Goal: Task Accomplishment & Management: Manage account settings

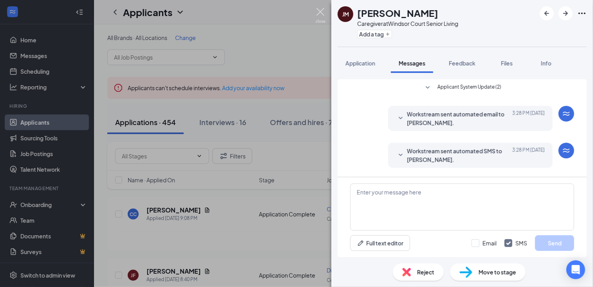
click at [320, 11] on img at bounding box center [321, 15] width 10 height 15
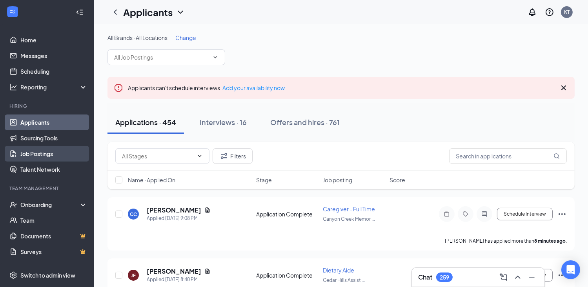
click at [41, 156] on link "Job Postings" at bounding box center [53, 154] width 67 height 16
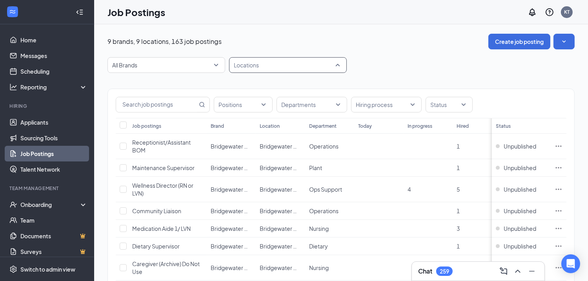
click at [257, 59] on div at bounding box center [284, 65] width 106 height 13
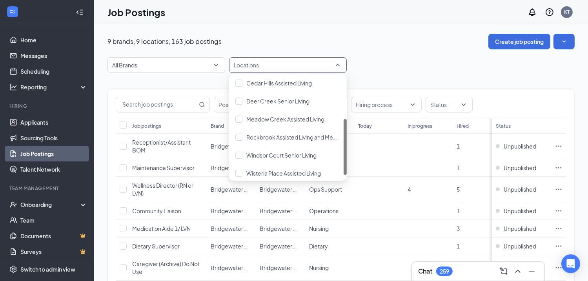
scroll to position [80, 0]
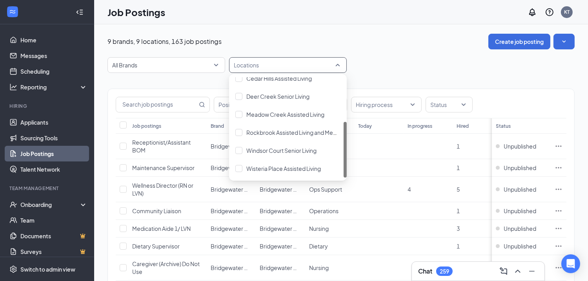
drag, startPoint x: 344, startPoint y: 92, endPoint x: 345, endPoint y: 154, distance: 62.3
click at [345, 154] on div at bounding box center [344, 150] width 3 height 56
click at [238, 151] on div at bounding box center [238, 150] width 7 height 7
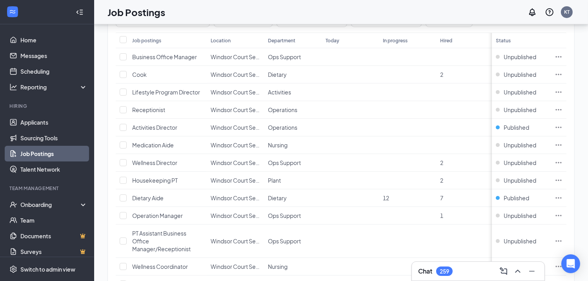
scroll to position [77, 0]
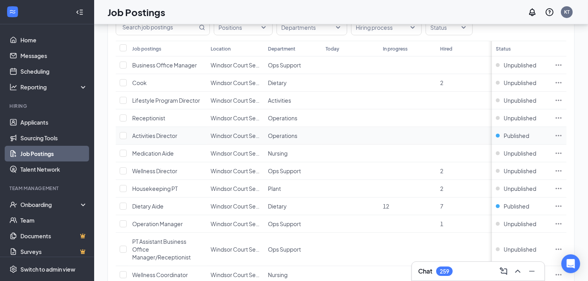
drag, startPoint x: 562, startPoint y: 133, endPoint x: 401, endPoint y: 136, distance: 161.1
click at [401, 136] on td at bounding box center [407, 136] width 57 height 18
click at [510, 134] on span "Published" at bounding box center [515, 136] width 25 height 8
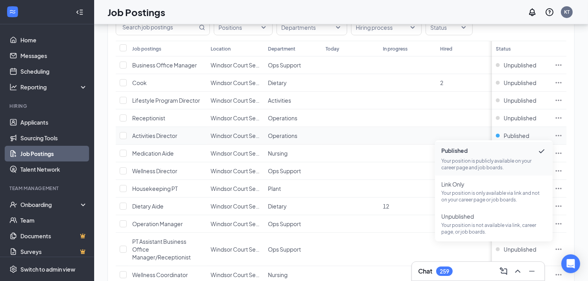
click at [562, 133] on icon "Ellipses" at bounding box center [558, 136] width 8 height 8
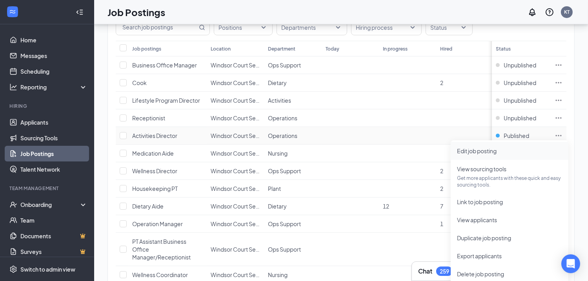
click at [475, 151] on span "Edit job posting" at bounding box center [477, 150] width 40 height 7
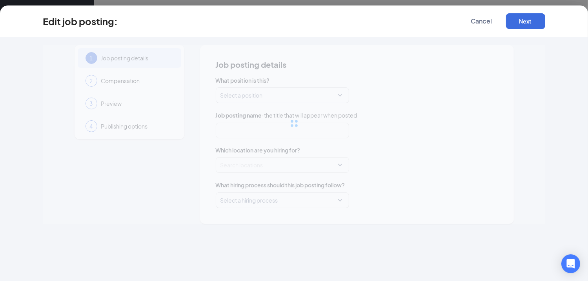
type input "Activities Director"
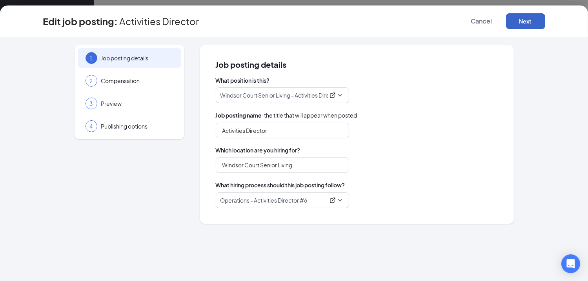
click at [515, 25] on button "Next" at bounding box center [525, 21] width 39 height 16
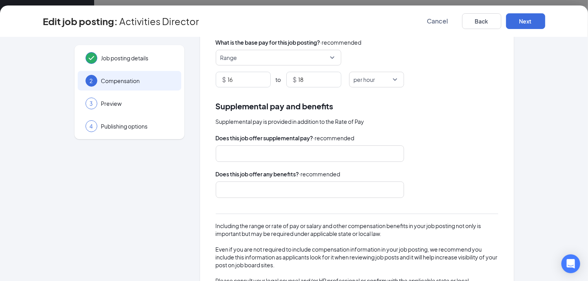
scroll to position [76, 0]
click at [299, 154] on div at bounding box center [305, 154] width 167 height 13
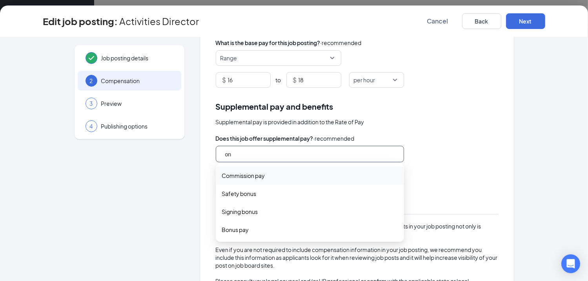
type input "o"
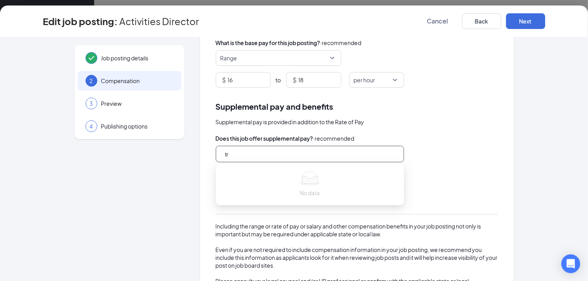
type input "t"
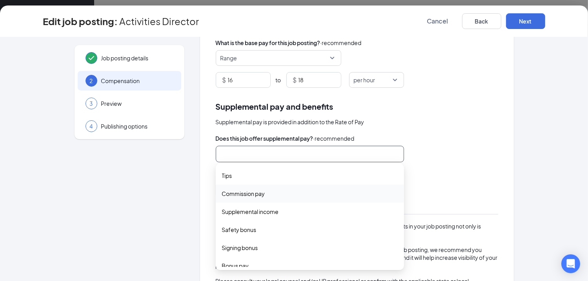
scroll to position [25, 0]
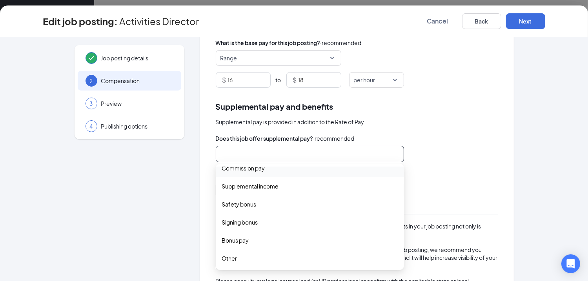
click at [456, 138] on div "Does this job offer supplemental pay? · recommended" at bounding box center [357, 138] width 282 height 9
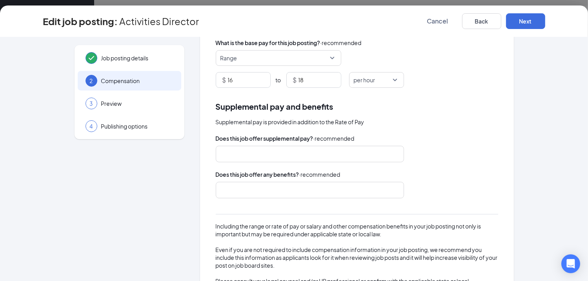
click at [356, 187] on div at bounding box center [305, 190] width 167 height 13
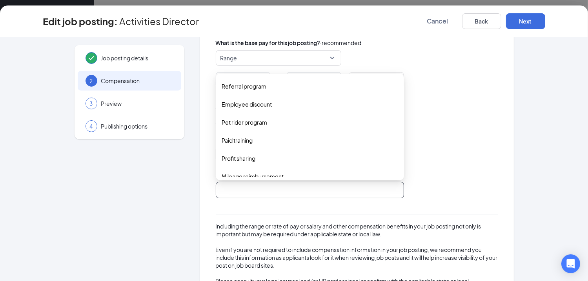
scroll to position [169, 0]
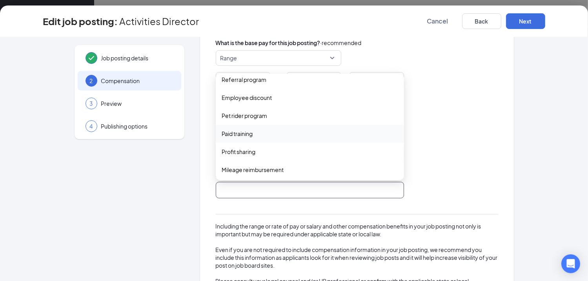
click at [243, 134] on span "Paid training" at bounding box center [237, 133] width 31 height 9
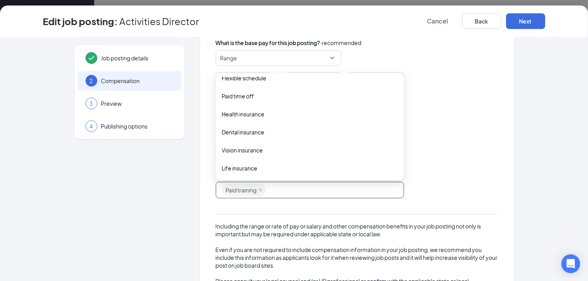
scroll to position [0, 0]
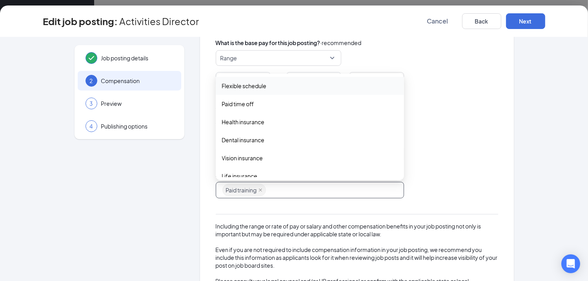
click at [277, 88] on span "Flexible schedule" at bounding box center [310, 86] width 176 height 9
click at [439, 86] on div "$ 16 to $ 18 per hour" at bounding box center [357, 80] width 282 height 16
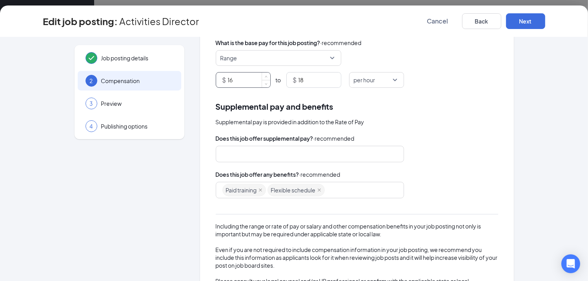
click at [241, 78] on input "16" at bounding box center [249, 80] width 42 height 15
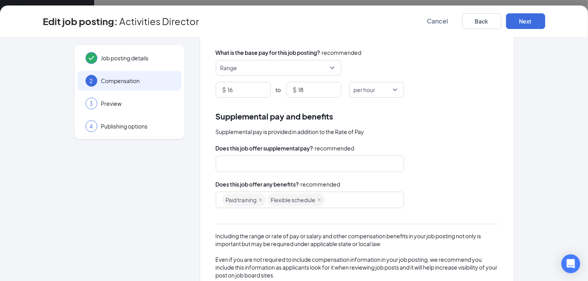
scroll to position [63, 0]
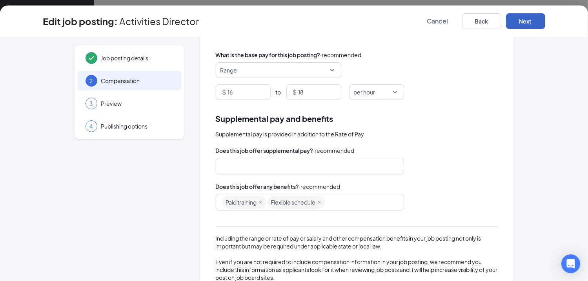
click at [516, 20] on button "Next" at bounding box center [525, 21] width 39 height 16
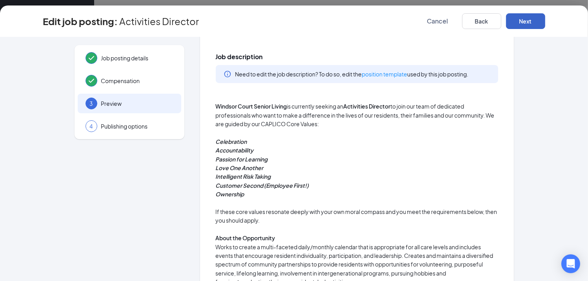
click at [516, 20] on button "Next" at bounding box center [525, 21] width 39 height 16
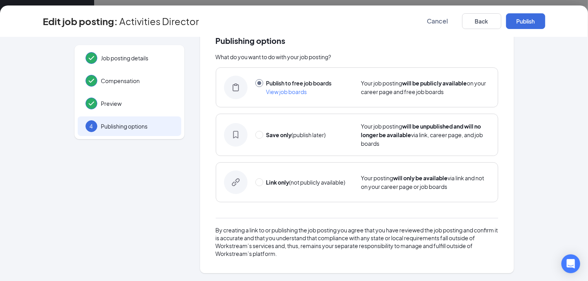
scroll to position [24, 0]
click at [516, 20] on button "Publish" at bounding box center [525, 21] width 39 height 16
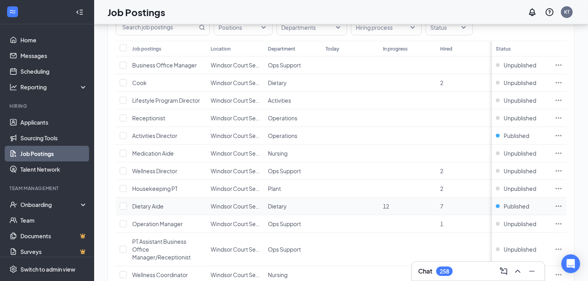
click at [562, 204] on icon "Ellipses" at bounding box center [558, 206] width 8 height 8
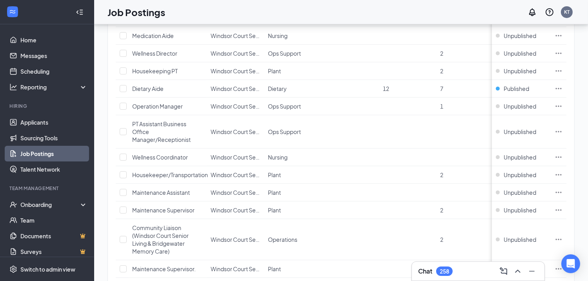
scroll to position [198, 0]
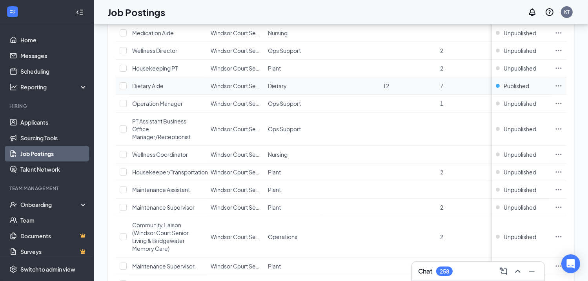
click at [561, 85] on icon "Ellipses" at bounding box center [558, 85] width 6 height 1
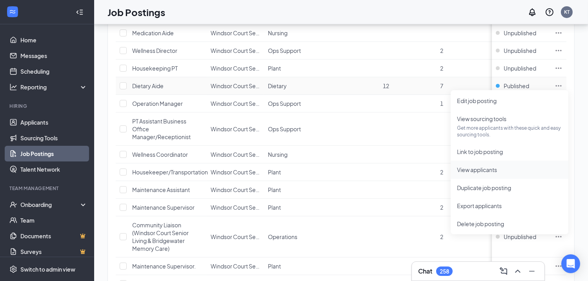
click at [481, 172] on span "View applicants" at bounding box center [477, 169] width 40 height 7
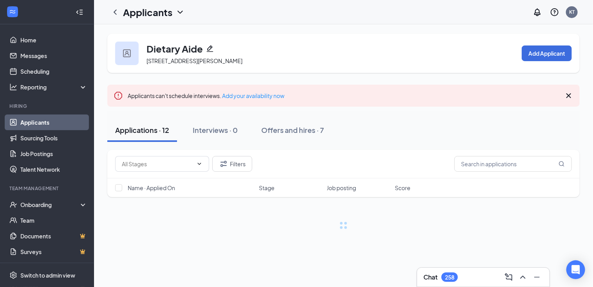
click at [481, 172] on div "Dietary Aide 1101 Jameson St, Weatherford, TX 76086, USA Add Applicant Applican…" at bounding box center [343, 155] width 499 height 263
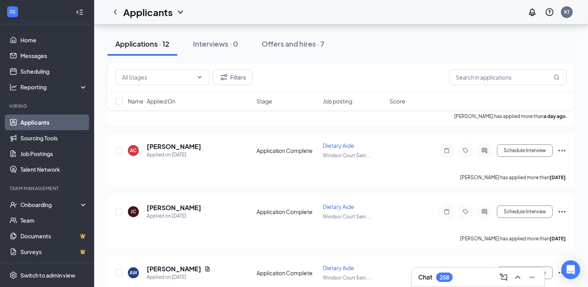
scroll to position [142, 0]
